Goal: Information Seeking & Learning: Check status

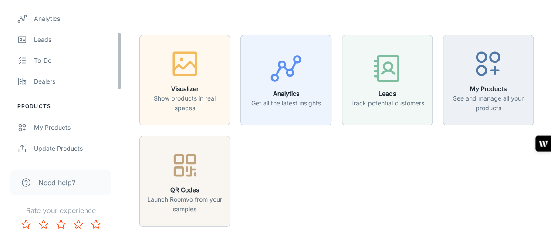
scroll to position [87, 0]
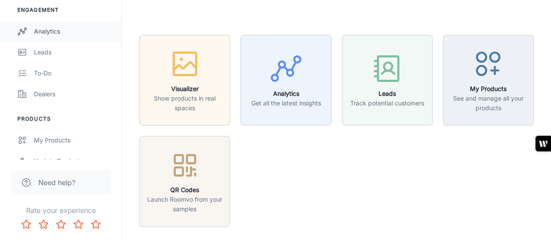
click at [51, 30] on div "Analytics" at bounding box center [73, 32] width 79 height 10
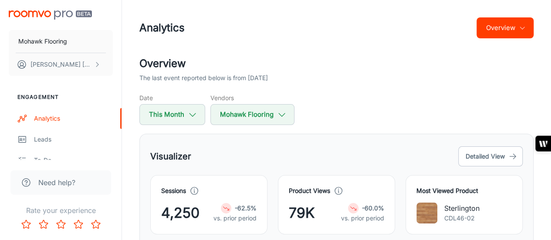
scroll to position [87, 0]
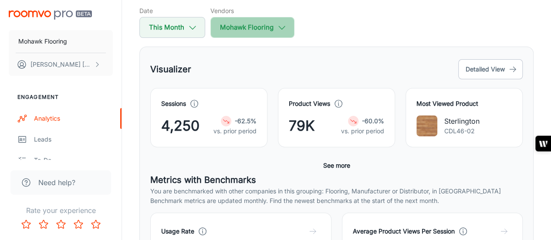
click at [280, 33] on button "Mohawk Flooring" at bounding box center [252, 27] width 84 height 21
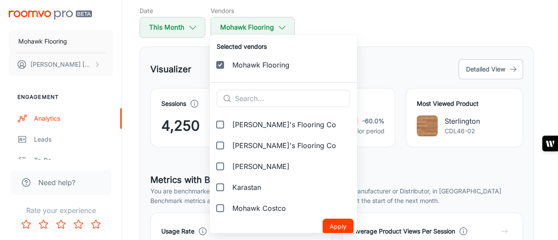
click at [380, 27] on div at bounding box center [279, 120] width 558 height 240
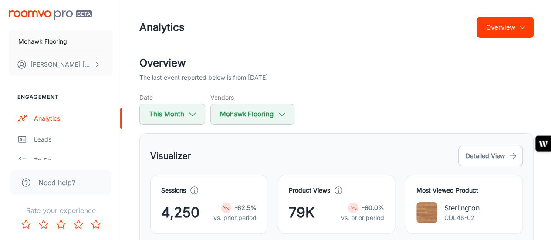
scroll to position [0, 0]
click at [518, 34] on button "Overview" at bounding box center [505, 27] width 57 height 21
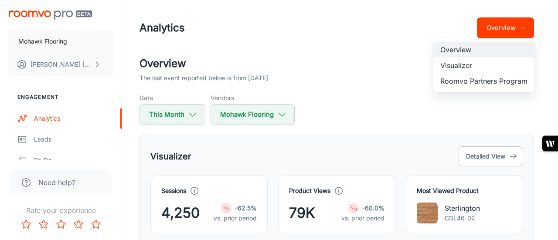
click at [473, 81] on li "Roomvo Partners Program" at bounding box center [483, 81] width 101 height 16
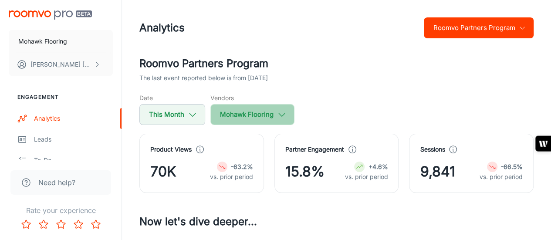
click at [287, 112] on button "Mohawk Flooring" at bounding box center [252, 114] width 84 height 21
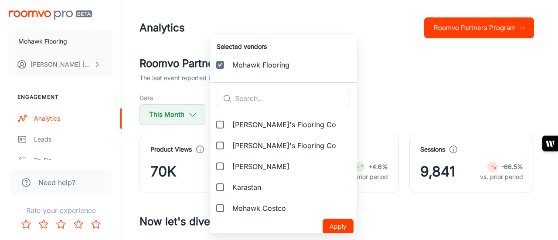
click at [396, 85] on div at bounding box center [279, 120] width 558 height 240
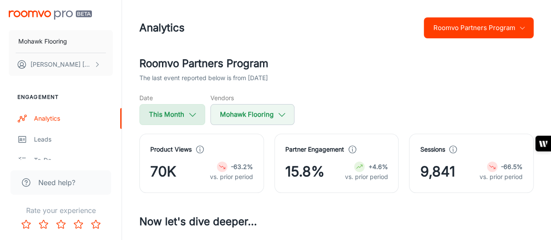
click at [193, 112] on icon "button" at bounding box center [193, 115] width 10 height 10
select select "7"
select select "2025"
select select "7"
select select "2025"
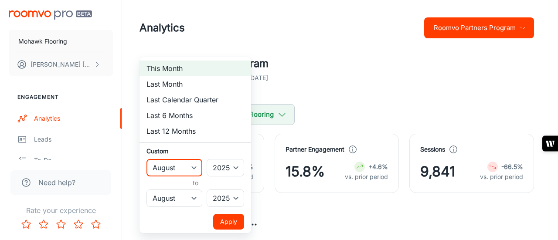
click at [193, 166] on select "January February March April May June July August September October November De…" at bounding box center [174, 167] width 56 height 17
select select "0"
click at [146, 159] on select "January February March April May June July August September October November De…" at bounding box center [174, 167] width 56 height 17
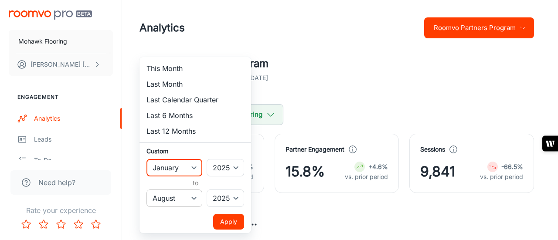
click at [191, 195] on select "January February March April May June July August September October November De…" at bounding box center [174, 198] width 56 height 17
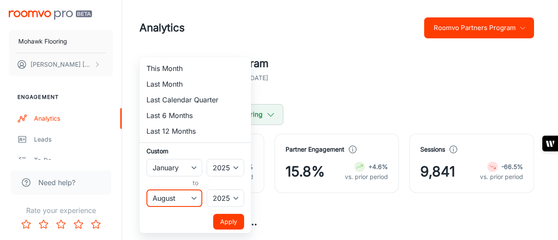
select select "6"
click at [146, 190] on select "January February March April May June July August September October November De…" at bounding box center [174, 198] width 56 height 17
click at [228, 220] on button "Apply" at bounding box center [228, 222] width 31 height 16
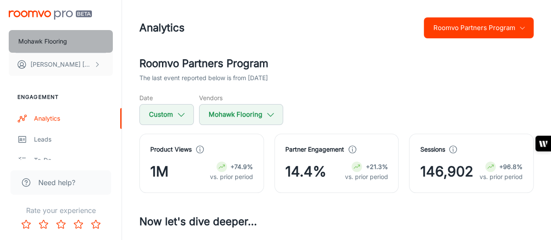
click at [53, 41] on p "Mohawk Flooring" at bounding box center [42, 42] width 49 height 10
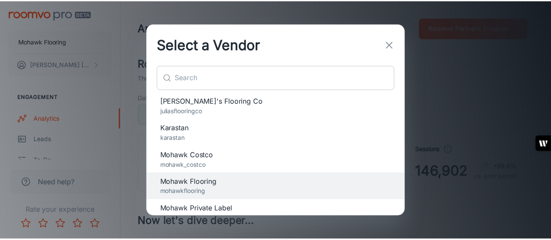
scroll to position [100, 0]
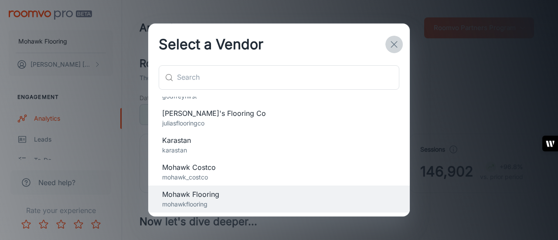
click at [393, 42] on icon "button" at bounding box center [394, 44] width 10 height 10
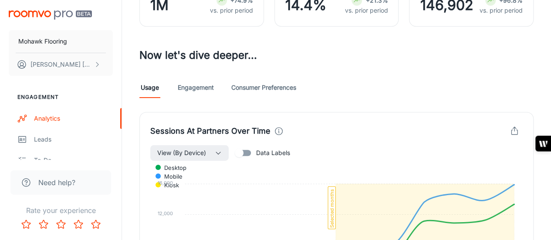
scroll to position [162, 0]
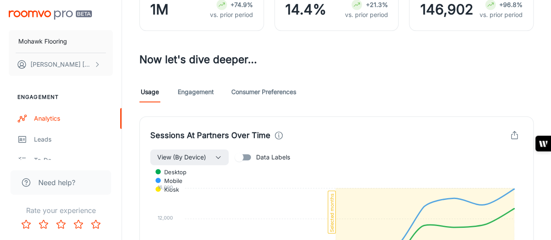
click at [264, 86] on link "Consumer Preferences" at bounding box center [263, 91] width 65 height 21
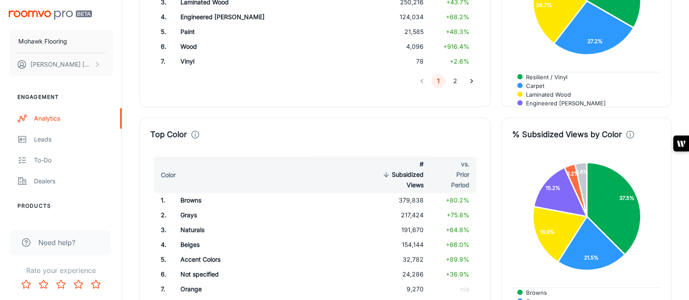
scroll to position [475, 0]
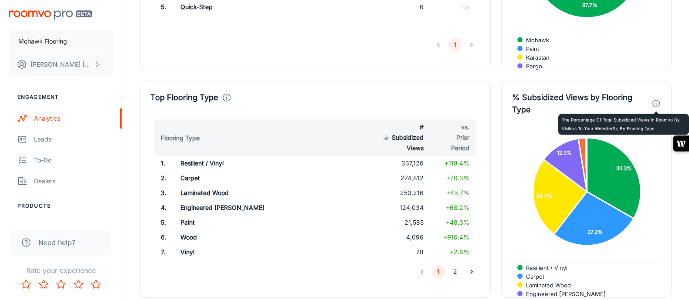
click at [653, 102] on icon at bounding box center [655, 104] width 9 height 10
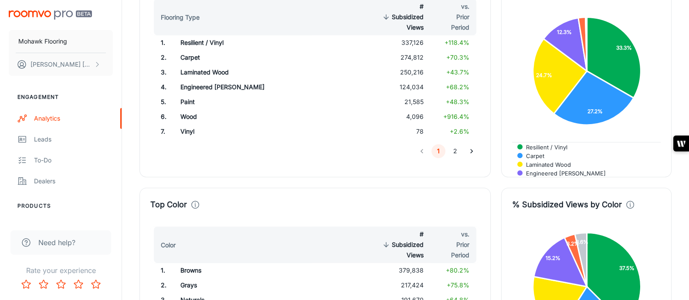
scroll to position [527, 0]
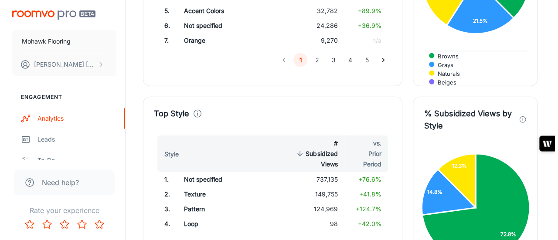
scroll to position [934, 0]
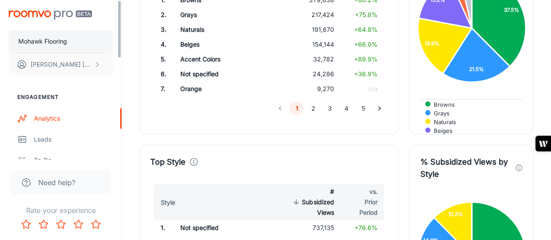
click at [80, 37] on button "Mohawk Flooring" at bounding box center [61, 41] width 104 height 23
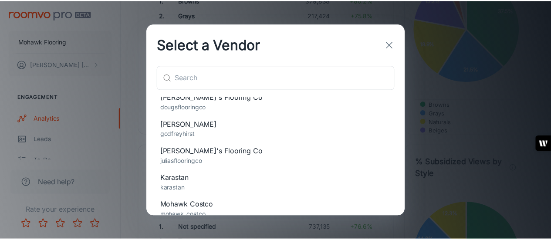
scroll to position [57, 0]
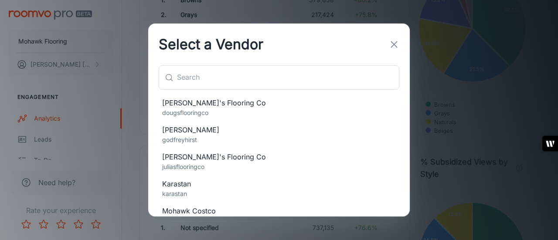
click at [200, 181] on span "Karastan" at bounding box center [279, 184] width 234 height 10
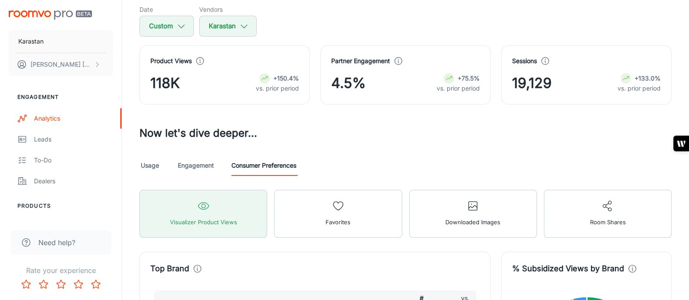
scroll to position [163, 0]
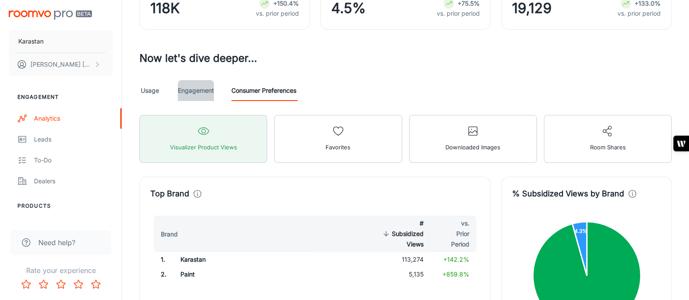
click at [197, 91] on link "Engagement" at bounding box center [196, 90] width 36 height 21
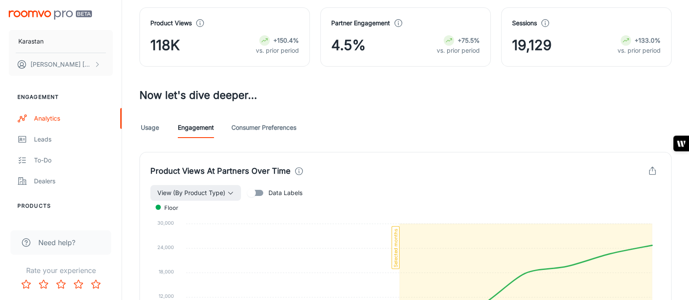
scroll to position [217, 0]
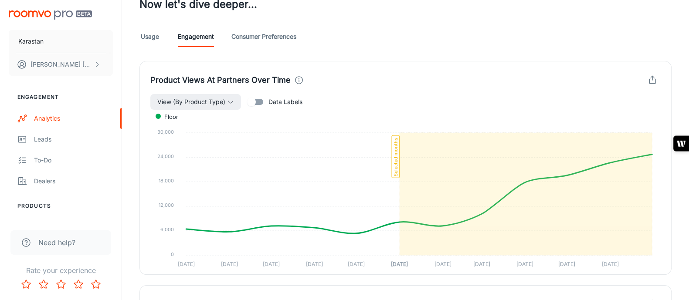
click at [259, 37] on link "Consumer Preferences" at bounding box center [263, 36] width 65 height 21
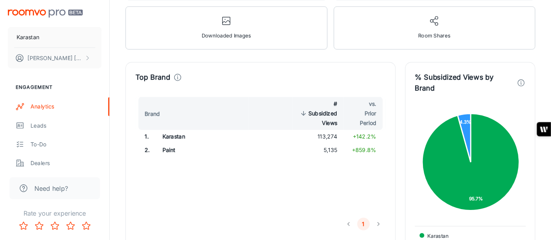
scroll to position [326, 0]
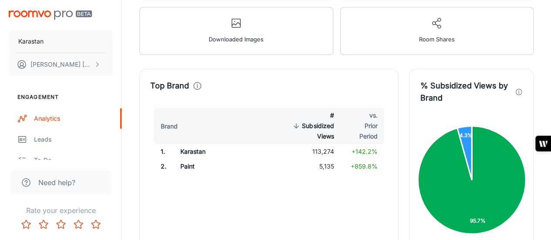
drag, startPoint x: 649, startPoint y: 0, endPoint x: 351, endPoint y: 59, distance: 303.3
click at [351, 59] on div "Top Brand Brand # Subsidized Views vs. Prior Period 1 . Karastan 113,274 +142.2…" at bounding box center [264, 172] width 270 height 228
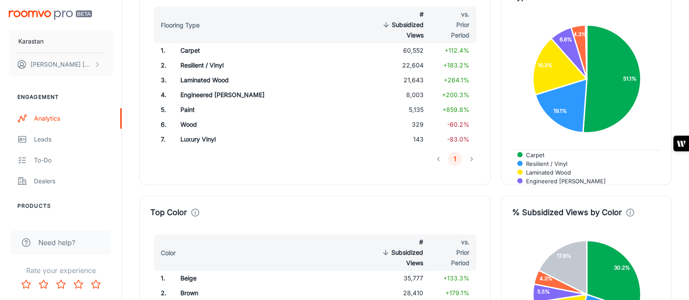
scroll to position [523, 0]
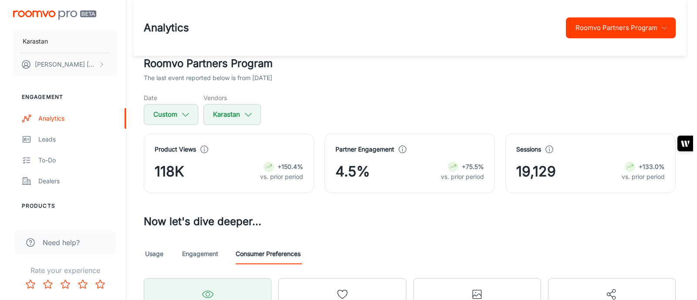
scroll to position [523, 0]
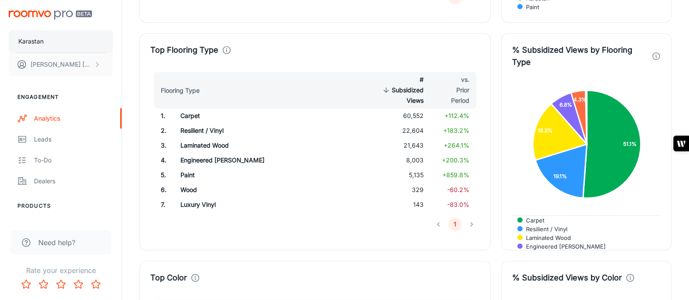
click at [52, 41] on button "Karastan" at bounding box center [61, 41] width 104 height 23
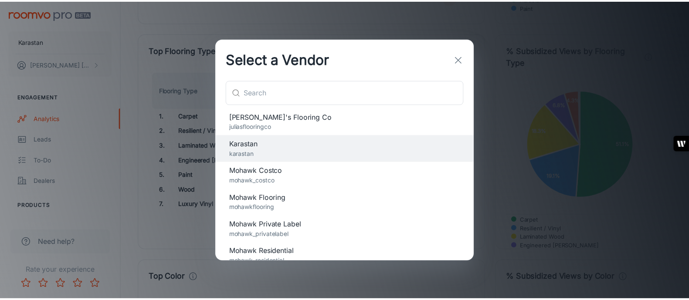
scroll to position [200, 0]
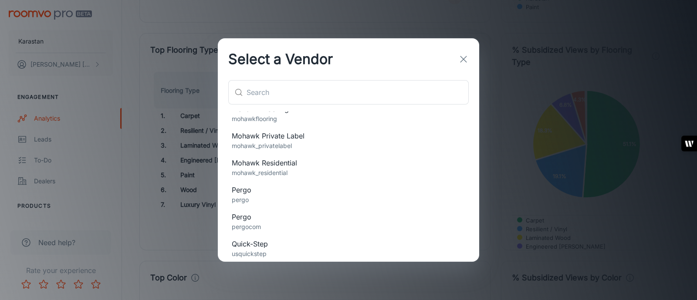
click at [266, 192] on span "Pergo" at bounding box center [349, 190] width 234 height 10
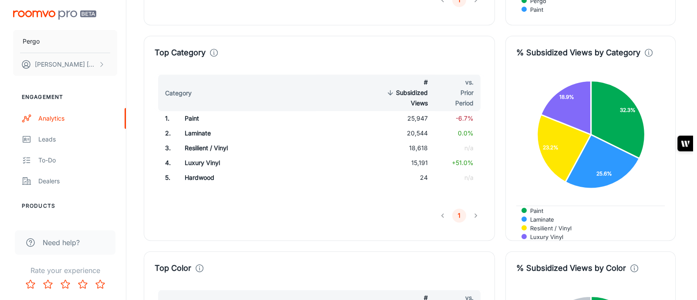
scroll to position [545, 0]
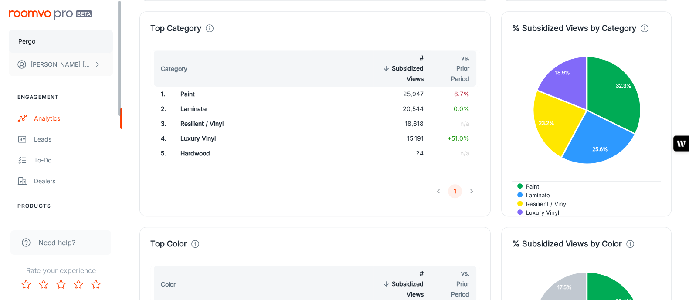
click at [46, 41] on button "Pergo" at bounding box center [61, 41] width 104 height 23
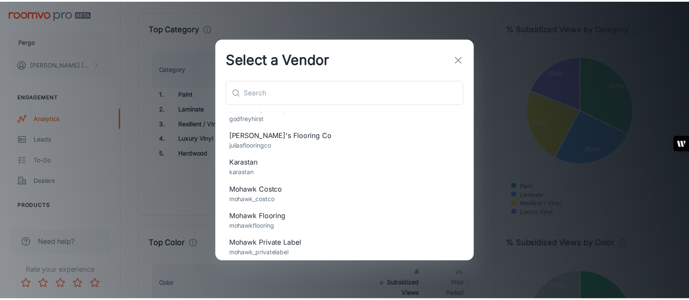
scroll to position [200, 0]
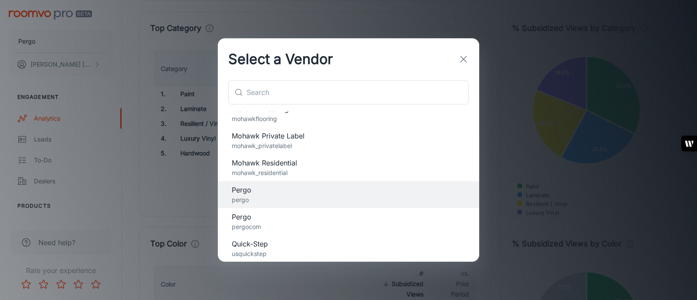
click at [255, 219] on span "Pergo" at bounding box center [349, 217] width 234 height 10
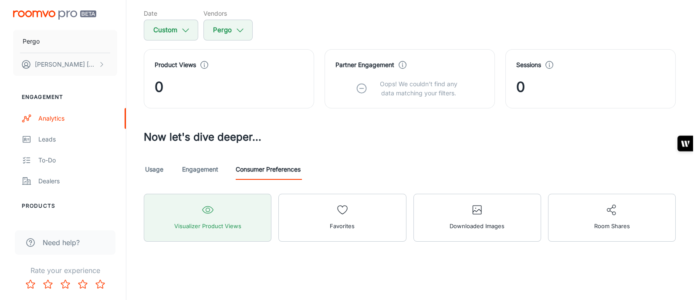
scroll to position [0, 0]
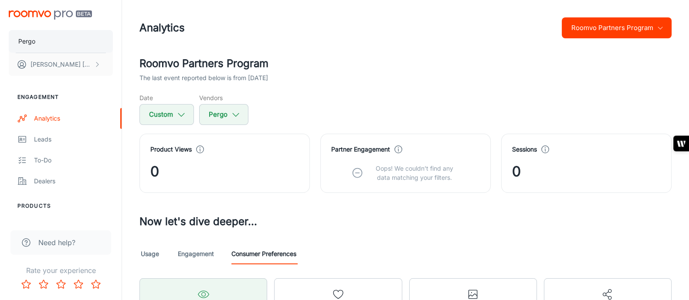
click at [51, 37] on button "Pergo" at bounding box center [61, 41] width 104 height 23
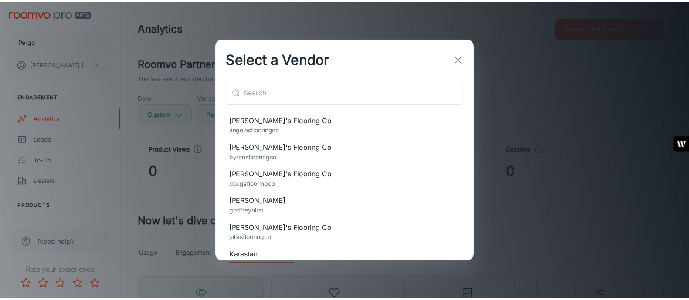
scroll to position [163, 0]
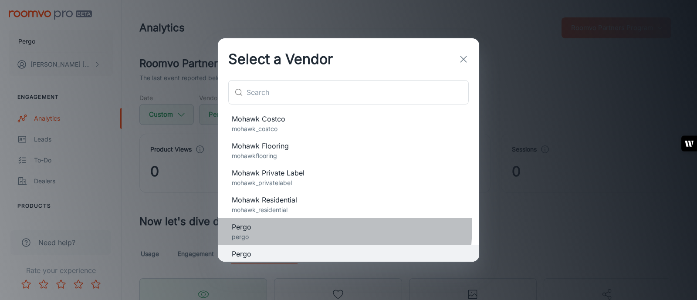
click at [257, 226] on span "Pergo" at bounding box center [349, 227] width 234 height 10
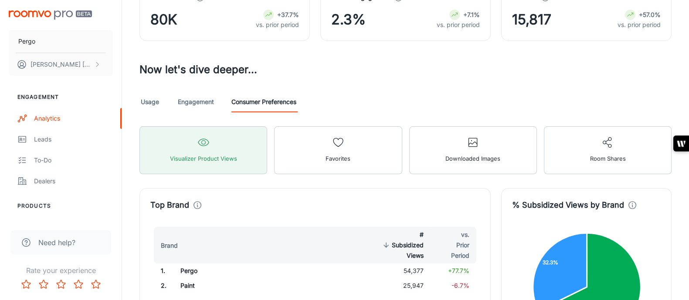
scroll to position [104, 0]
